Goal: Find specific page/section: Find specific page/section

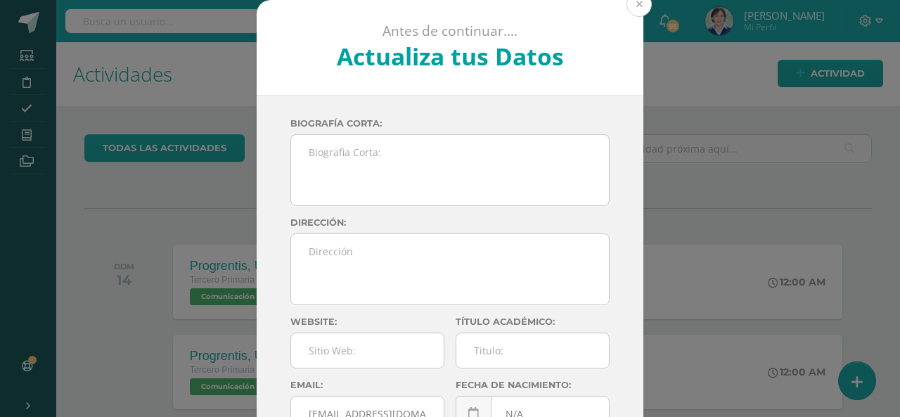
click at [634, 5] on button at bounding box center [639, 4] width 25 height 25
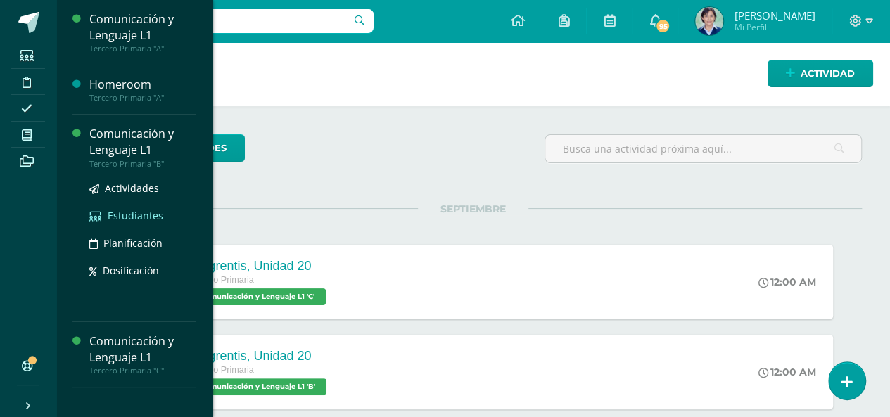
click at [148, 216] on span "Estudiantes" at bounding box center [136, 215] width 56 height 13
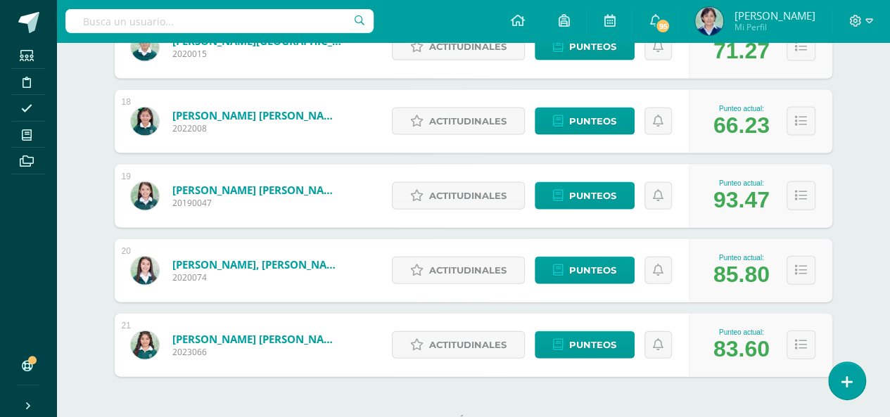
scroll to position [1536, 0]
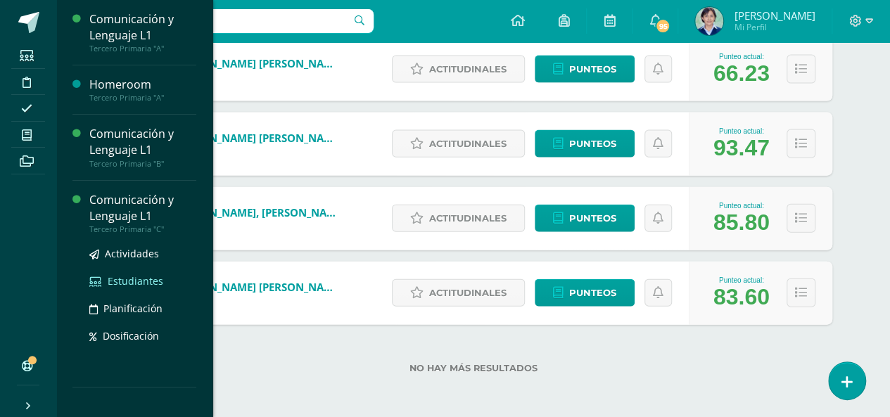
click at [129, 279] on span "Estudiantes" at bounding box center [136, 280] width 56 height 13
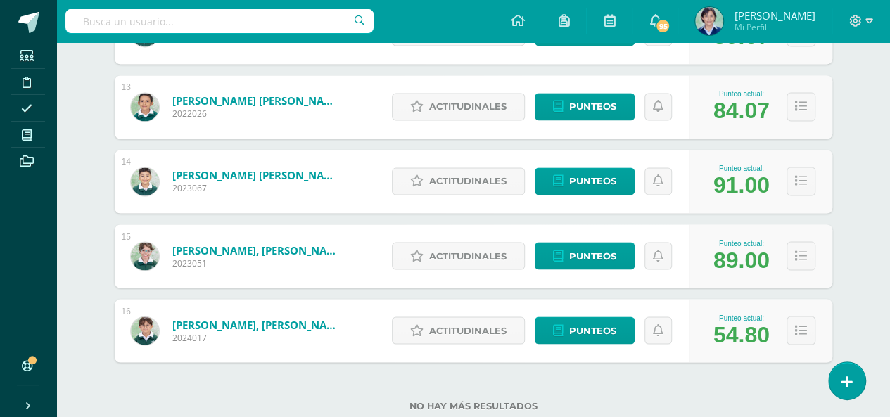
scroll to position [1163, 0]
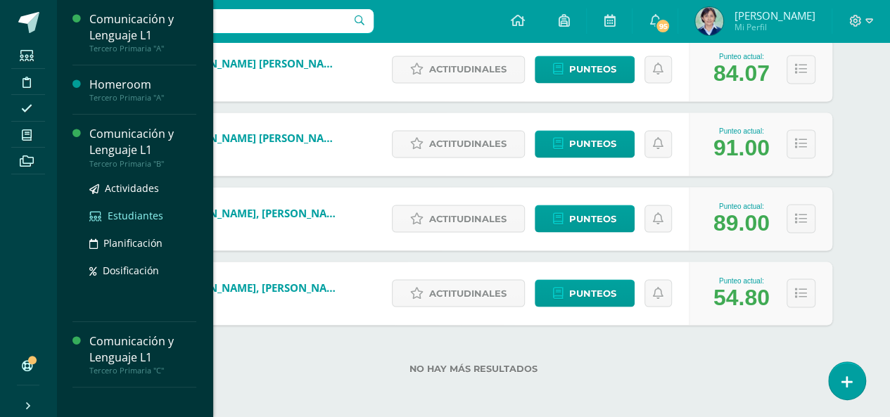
click at [139, 217] on span "Estudiantes" at bounding box center [136, 215] width 56 height 13
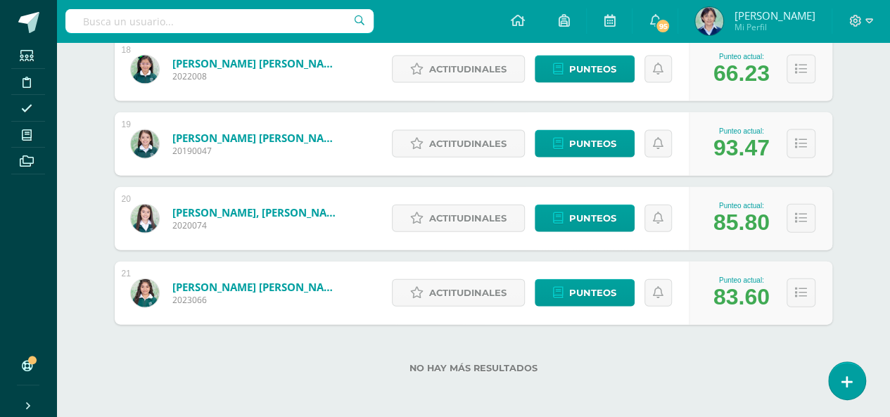
scroll to position [1325, 0]
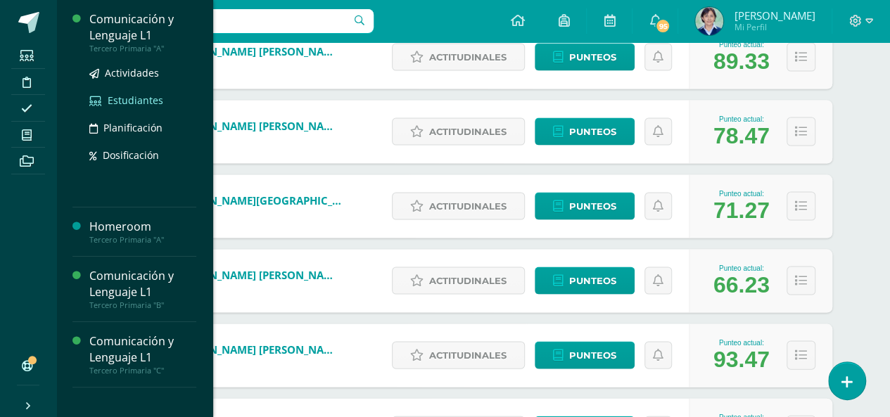
click at [125, 101] on span "Estudiantes" at bounding box center [136, 100] width 56 height 13
